Goal: Check status: Check status

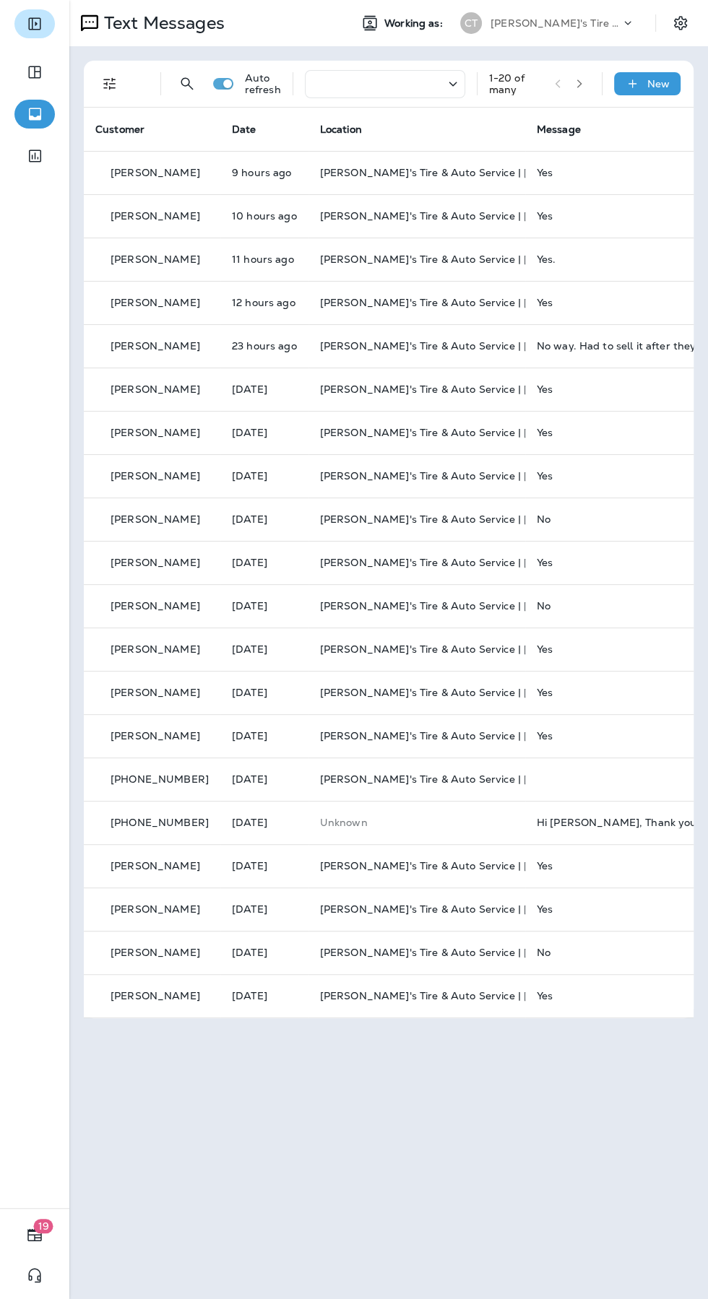
click at [35, 24] on icon "Expand Sidebar" at bounding box center [34, 23] width 17 height 17
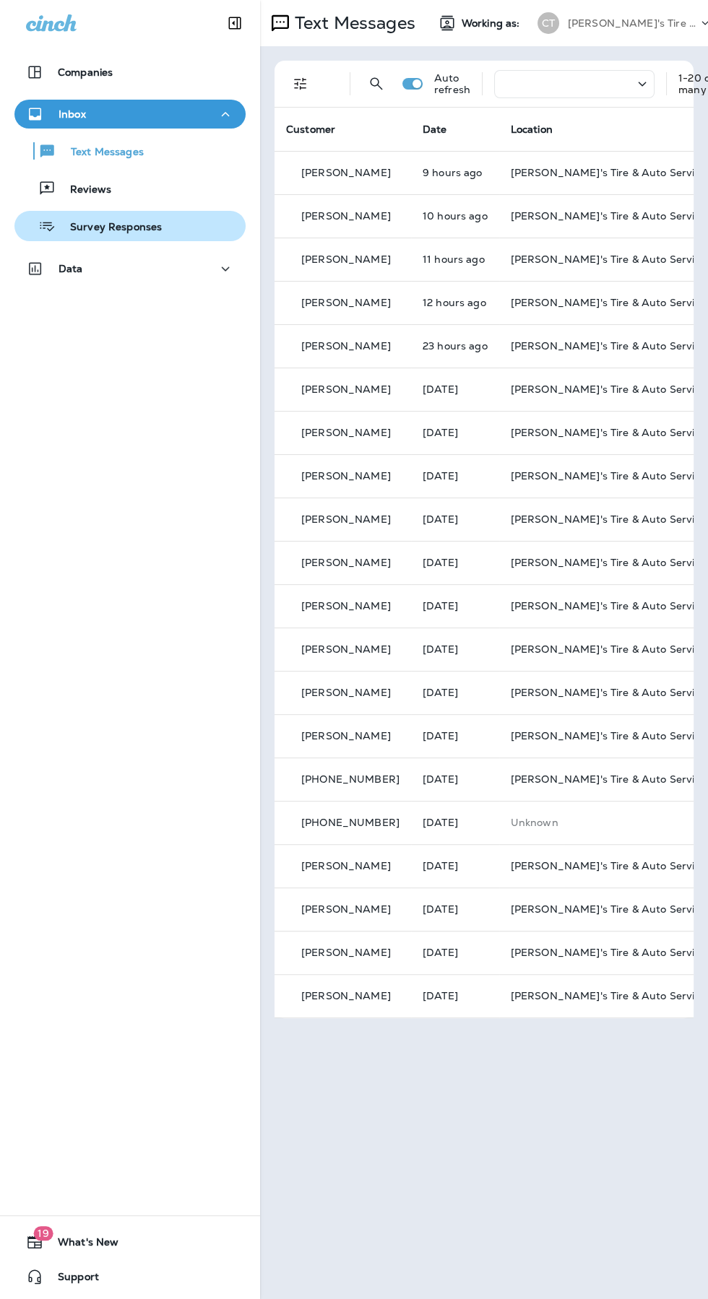
click at [159, 230] on div "Survey Responses" at bounding box center [129, 226] width 219 height 22
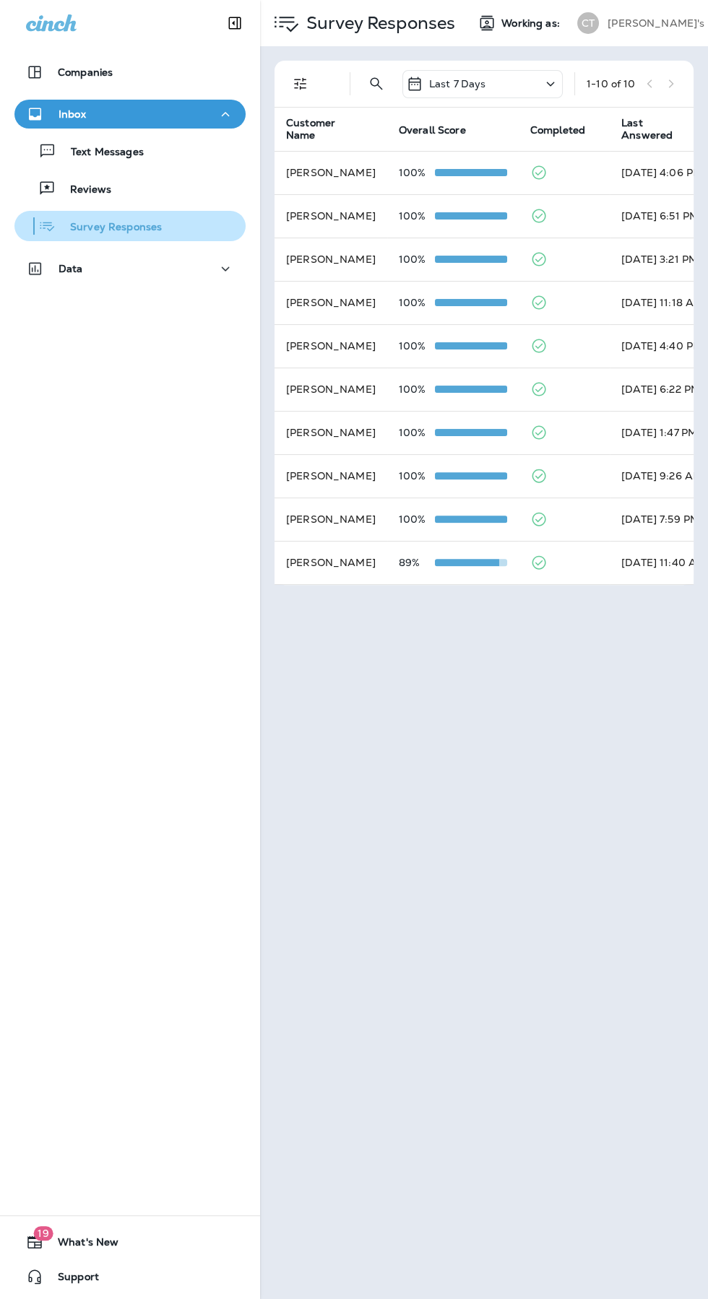
scroll to position [0, 118]
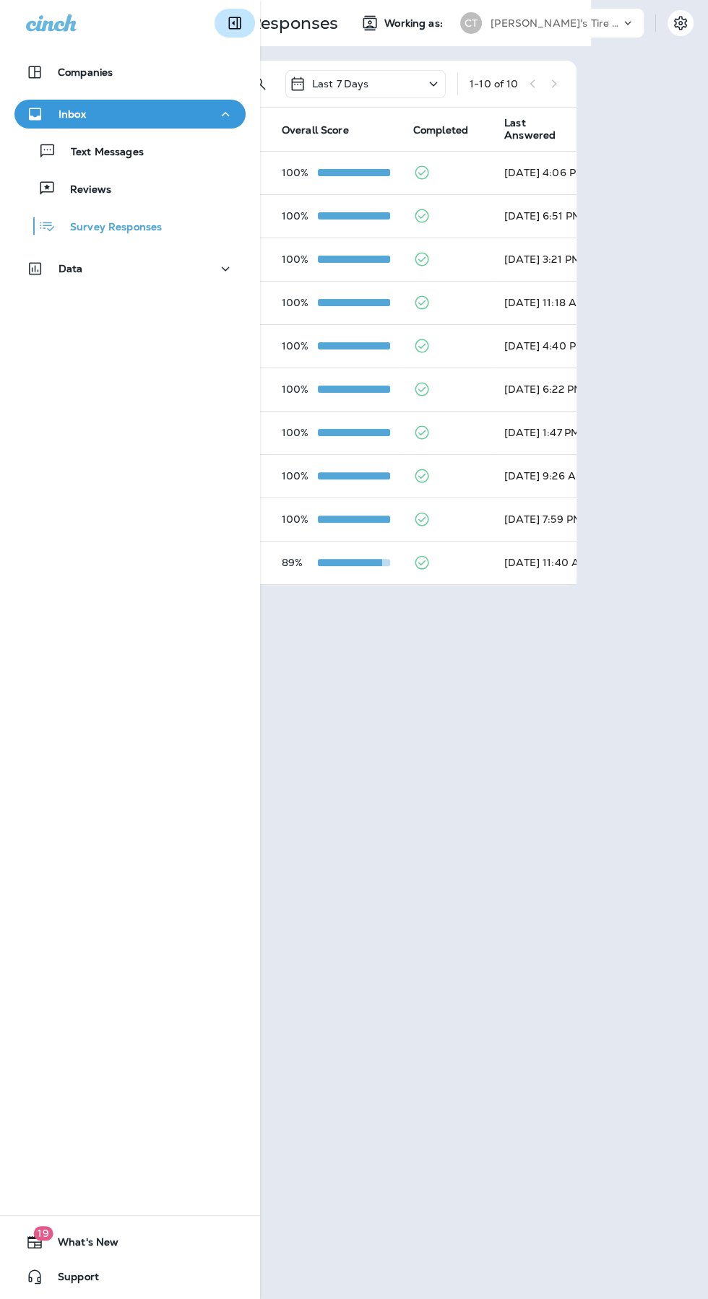
click at [234, 23] on icon "Collapse Sidebar" at bounding box center [234, 22] width 17 height 17
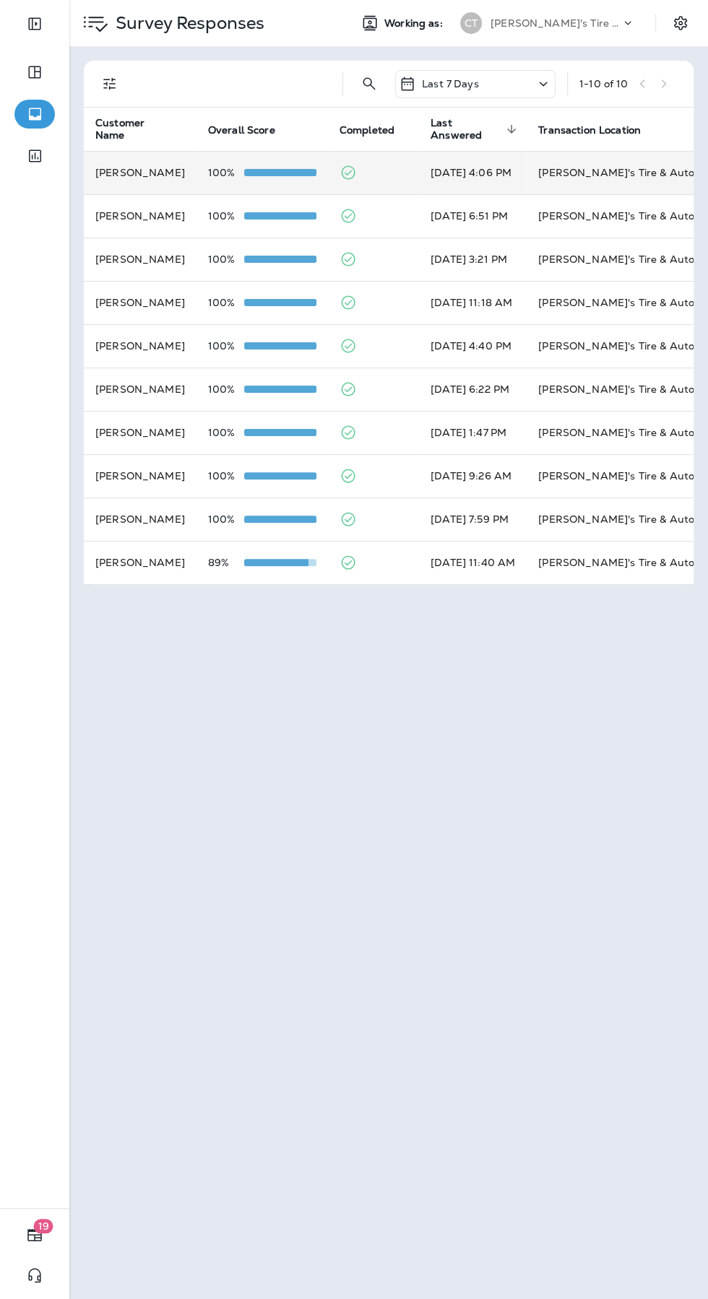
click at [225, 173] on p "100%" at bounding box center [226, 173] width 36 height 12
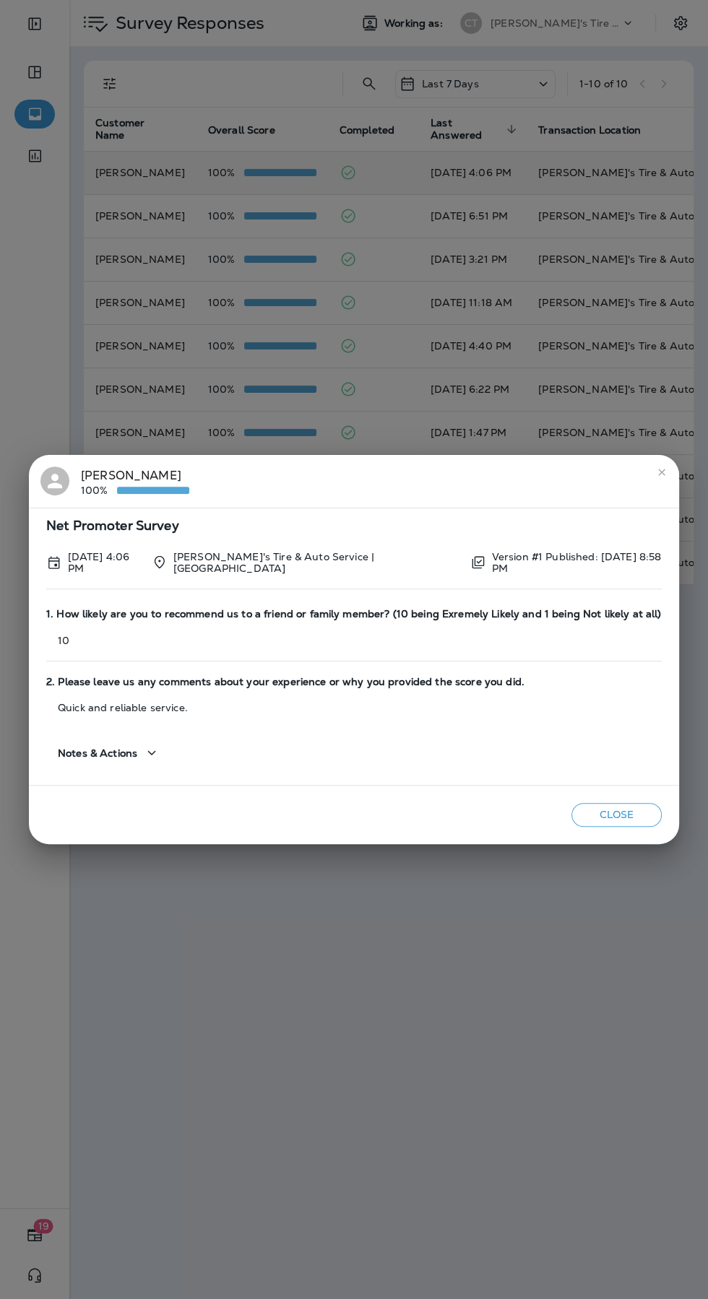
click at [606, 806] on button "Close" at bounding box center [616, 815] width 90 height 24
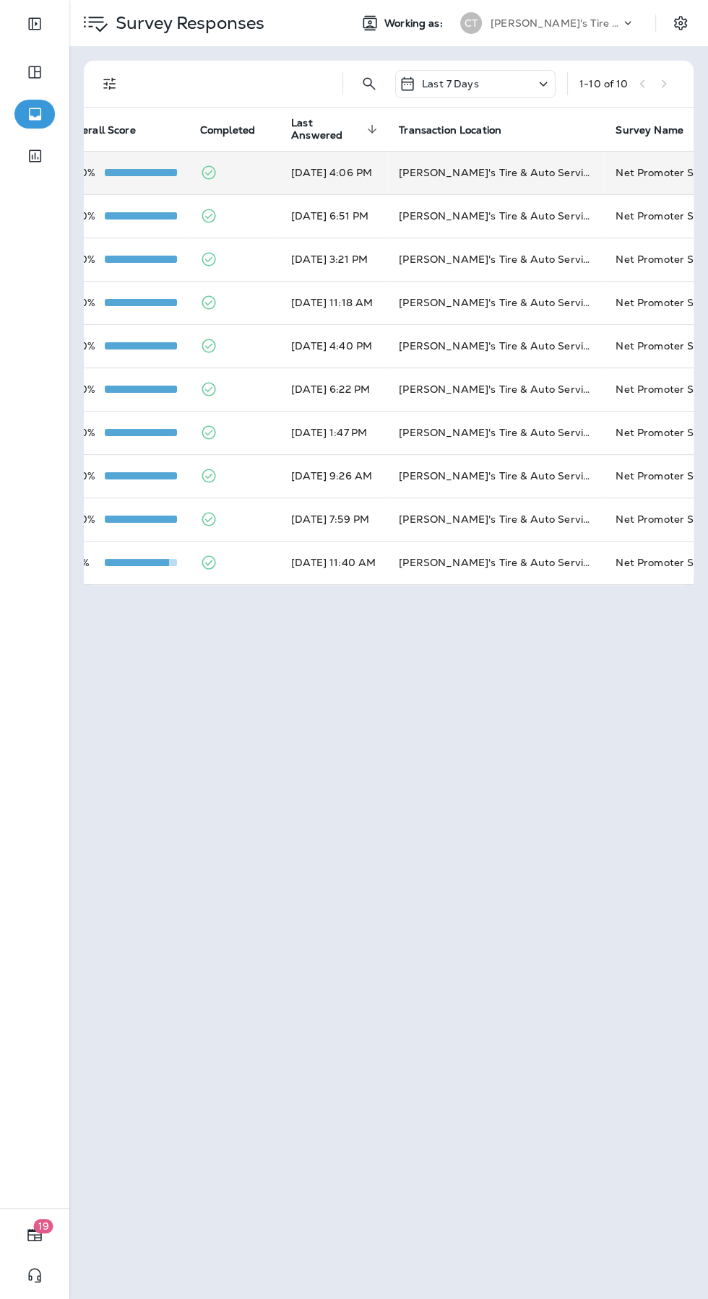
scroll to position [0, 201]
